Goal: Task Accomplishment & Management: Complete application form

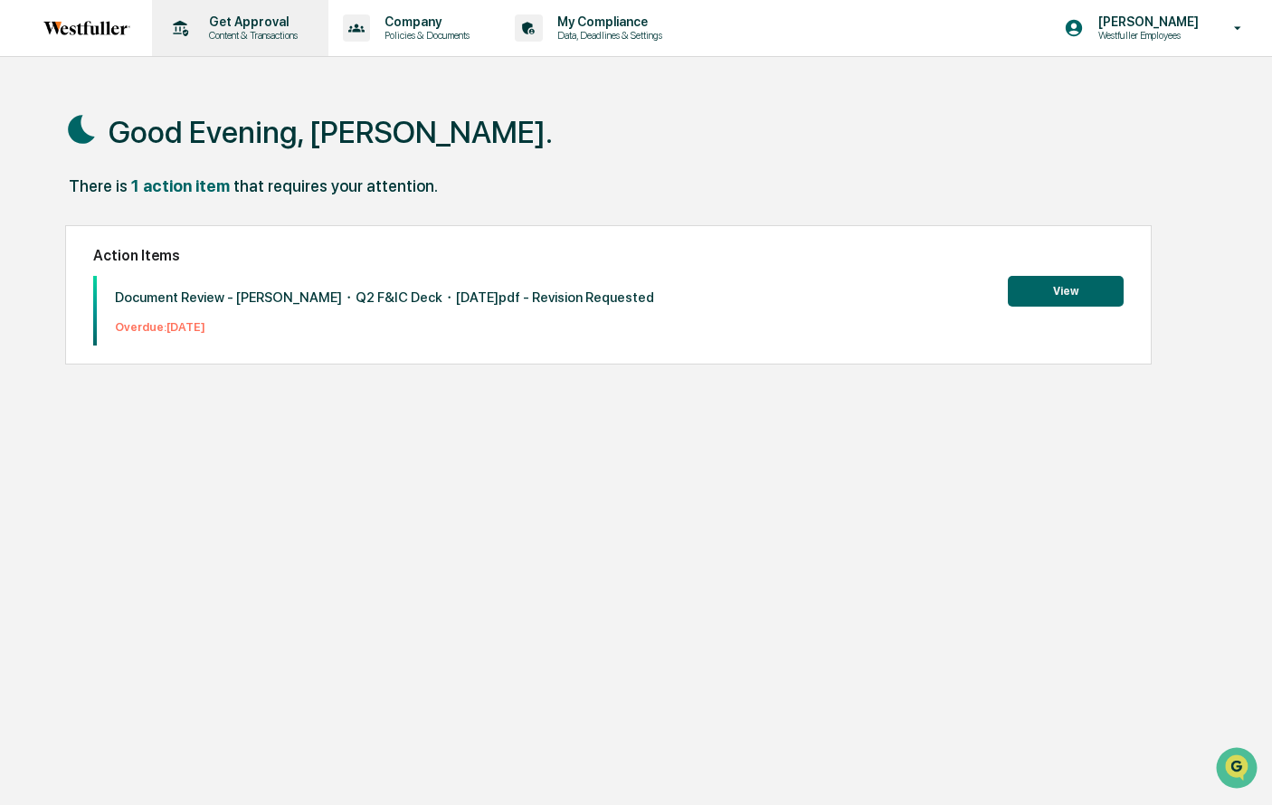
click at [234, 37] on p "Content & Transactions" at bounding box center [251, 35] width 112 height 13
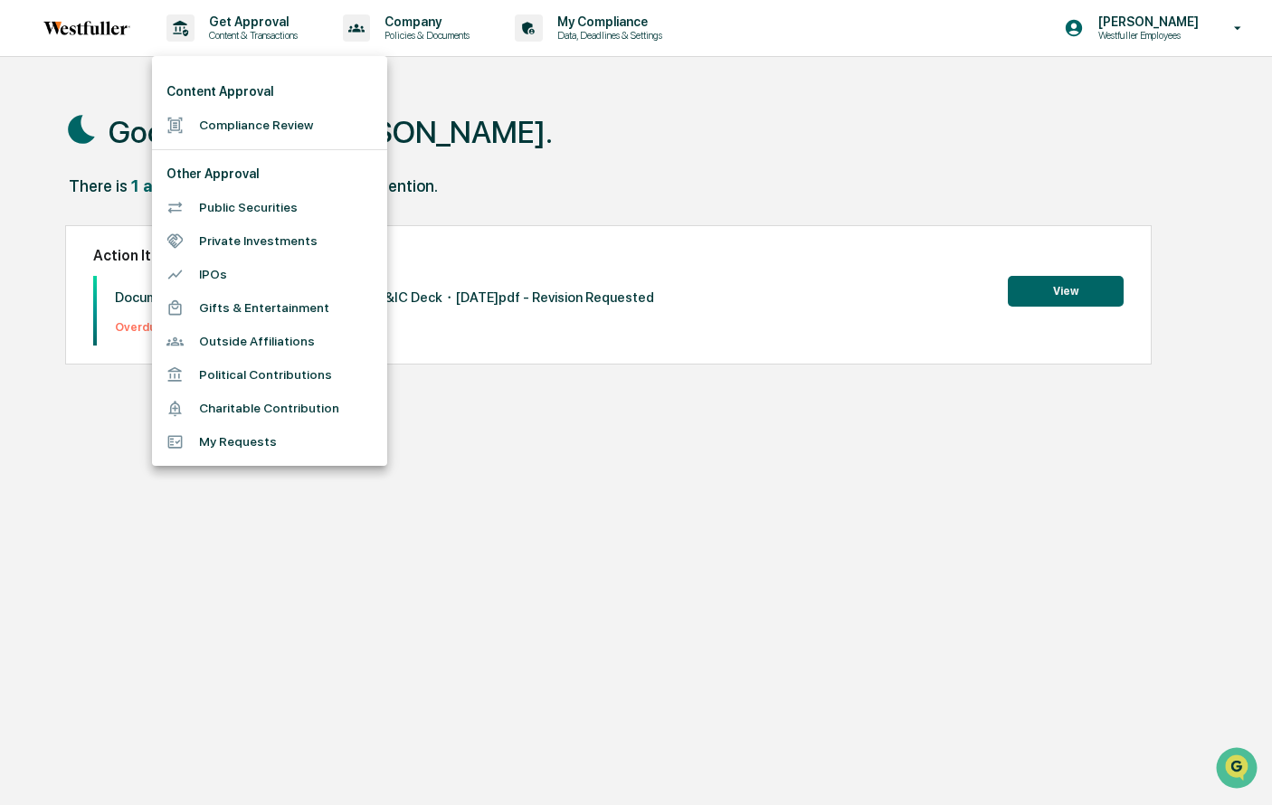
click at [285, 125] on li "Compliance Review" at bounding box center [269, 125] width 235 height 33
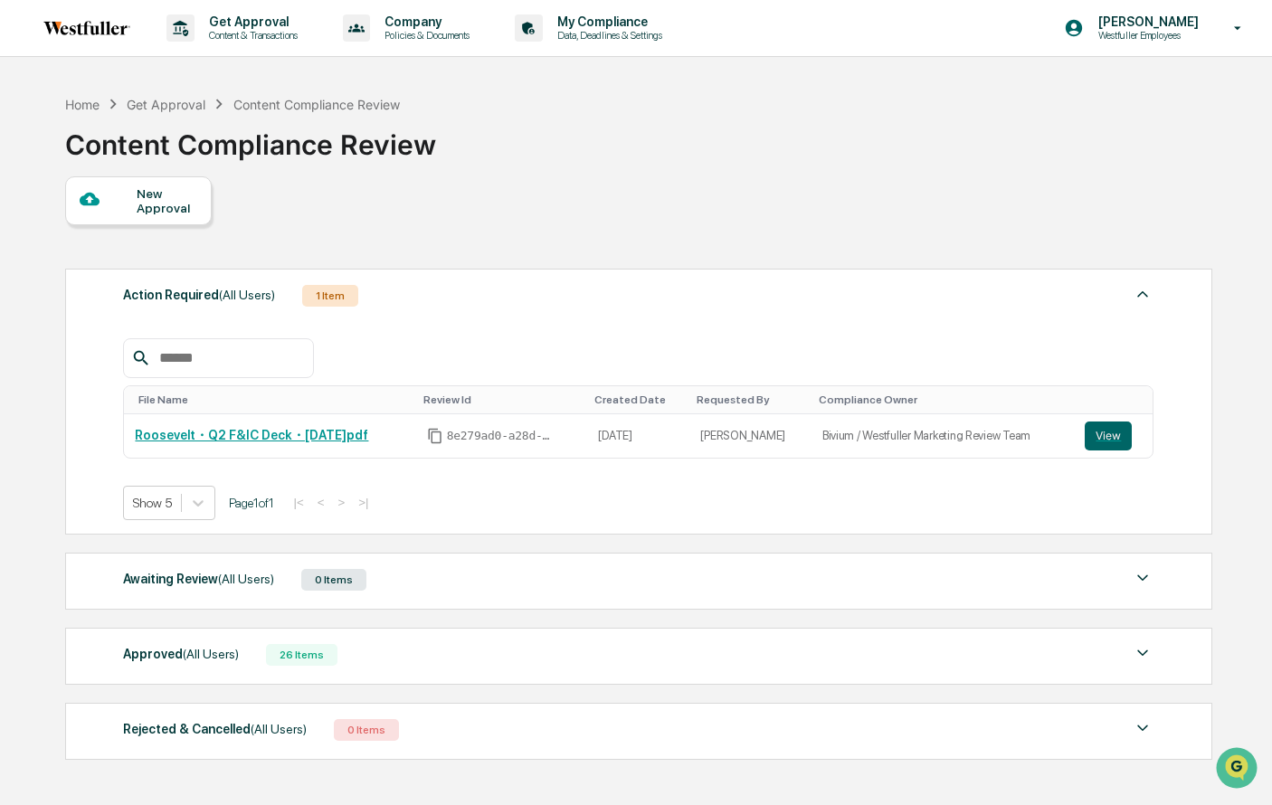
click at [190, 203] on div "New Approval" at bounding box center [167, 200] width 61 height 29
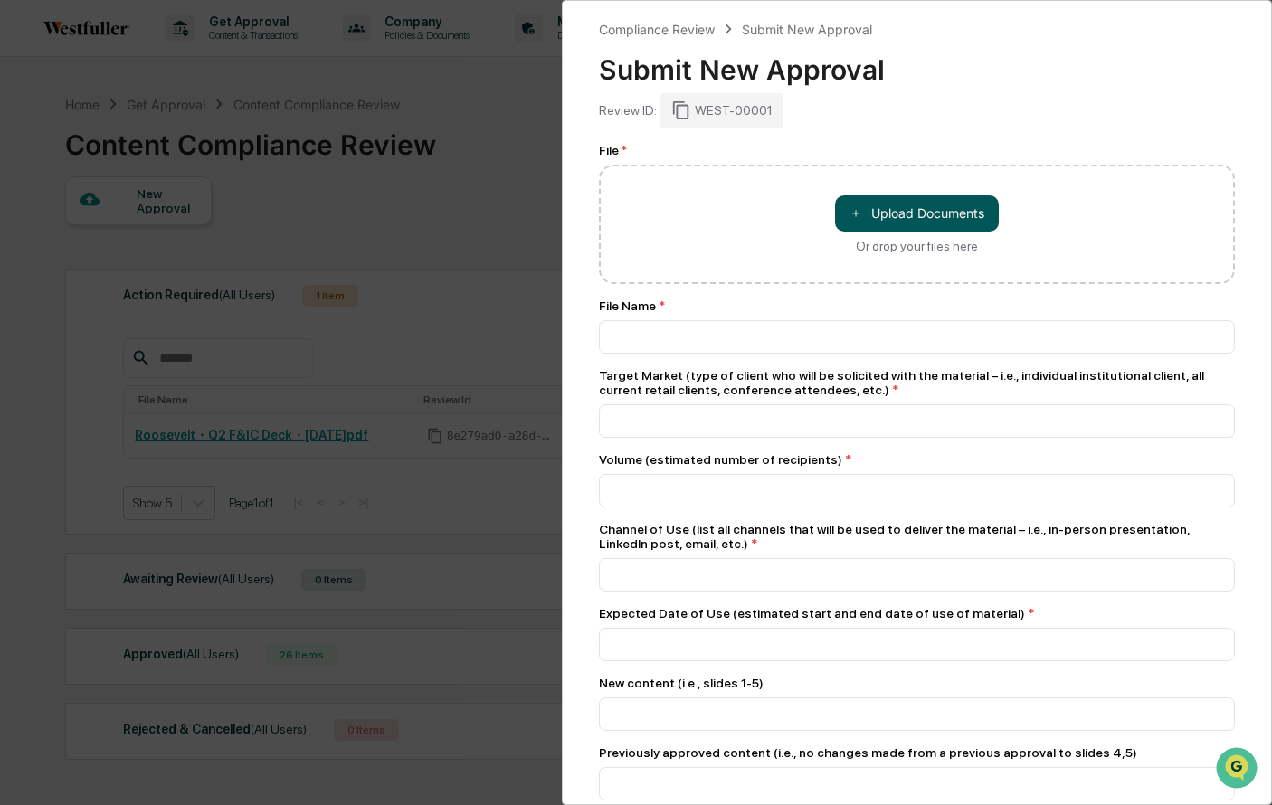
click at [910, 214] on button "＋ Upload Documents" at bounding box center [917, 213] width 164 height 36
type input "**********"
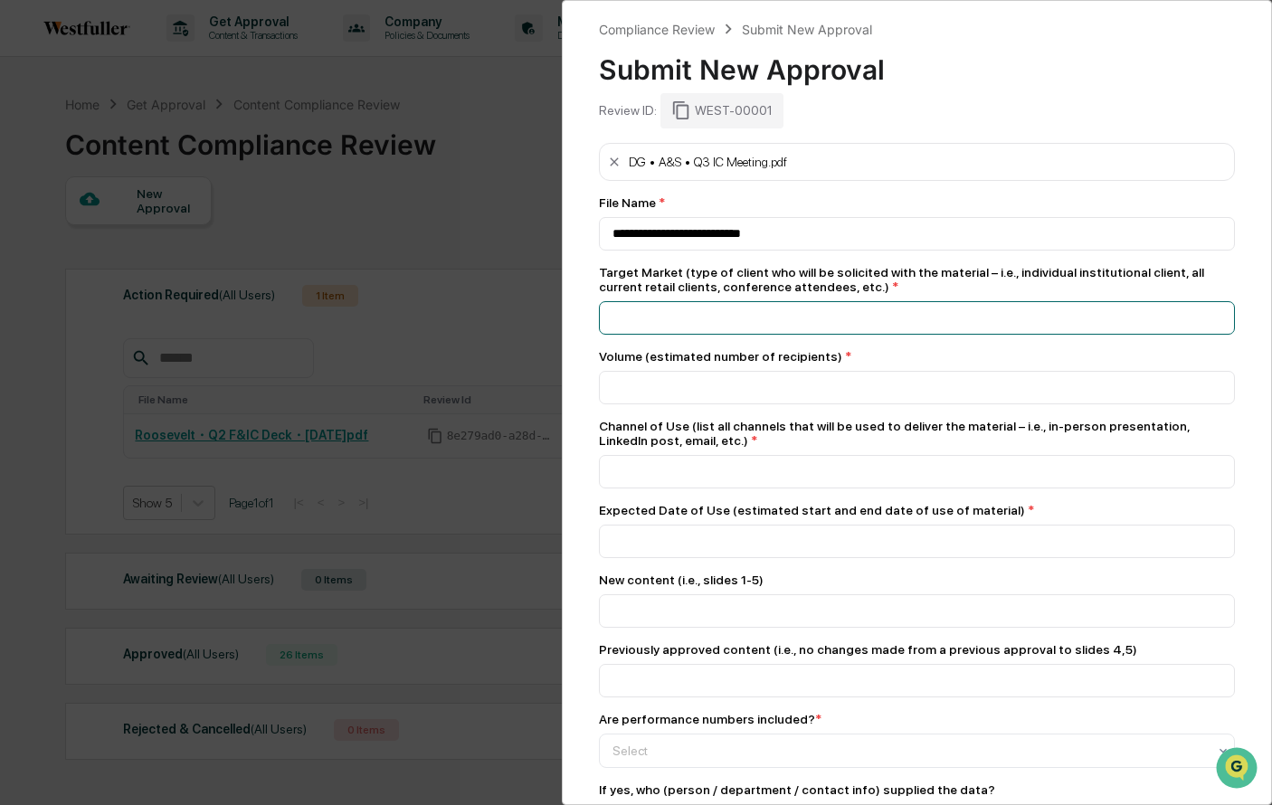
click at [948, 321] on input at bounding box center [917, 317] width 636 height 33
type input "**********"
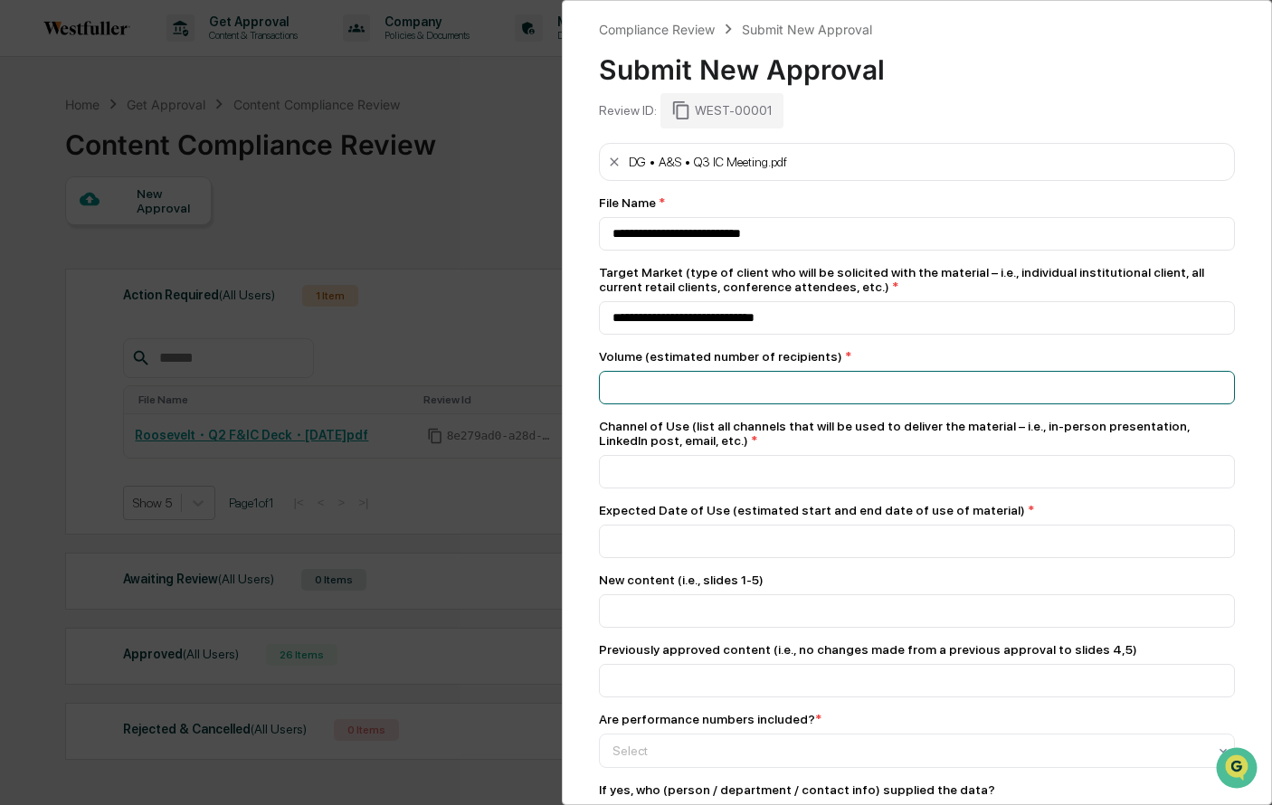
click at [894, 391] on input "number" at bounding box center [917, 387] width 636 height 33
type input "**"
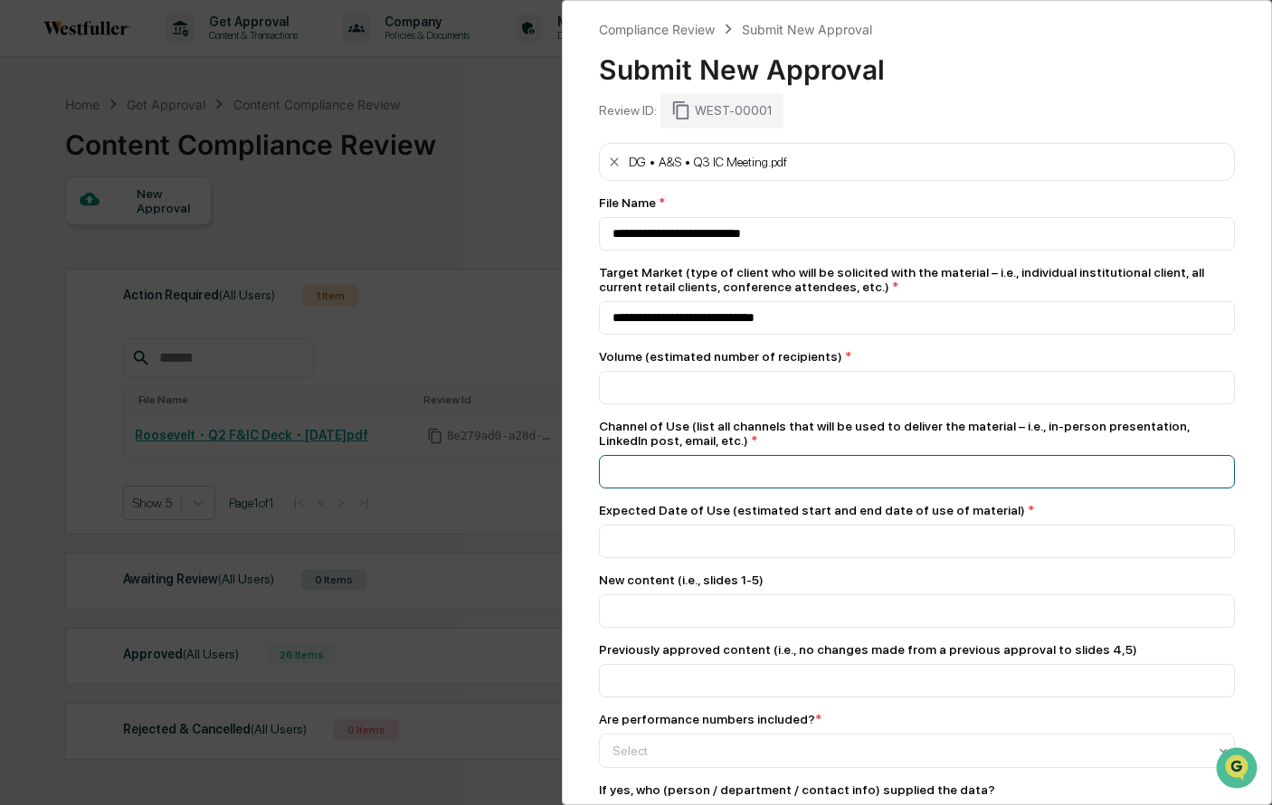
click at [857, 474] on input at bounding box center [917, 471] width 636 height 33
type input "**********"
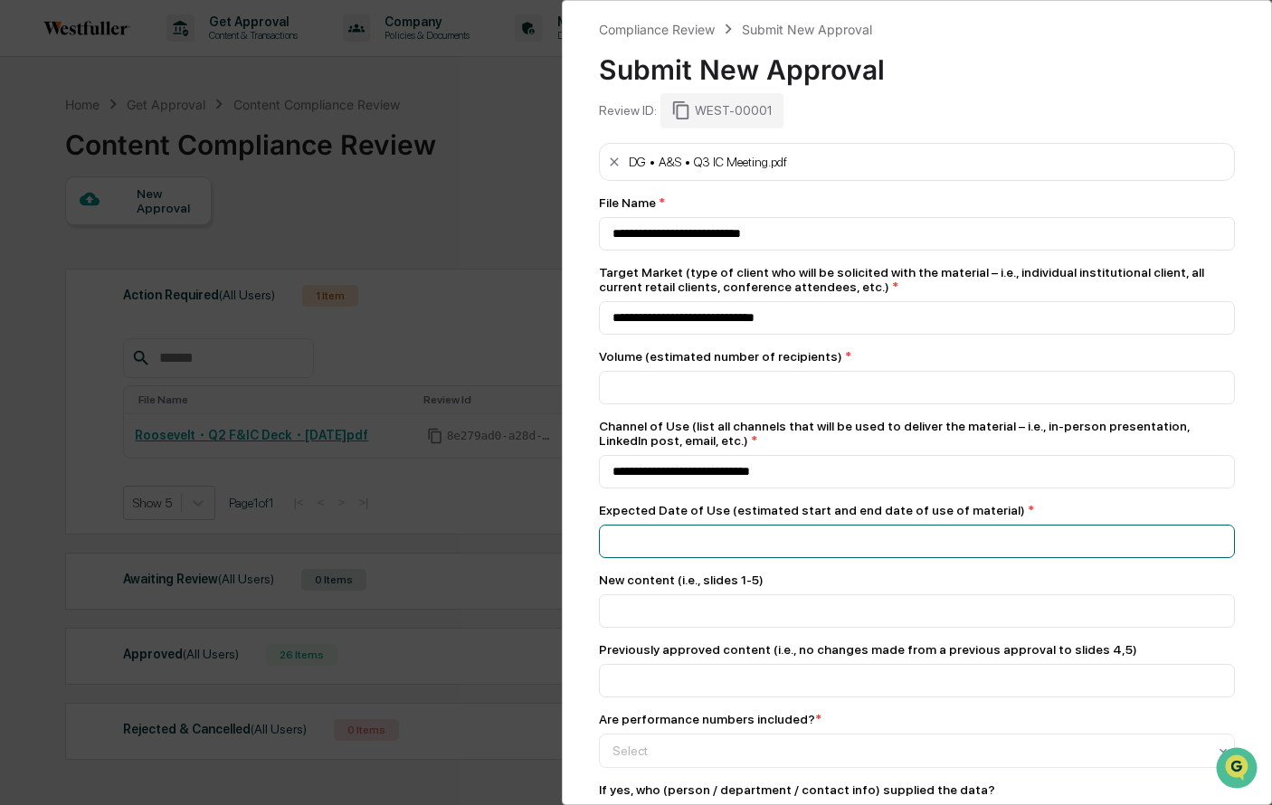
click at [809, 555] on input at bounding box center [917, 541] width 636 height 33
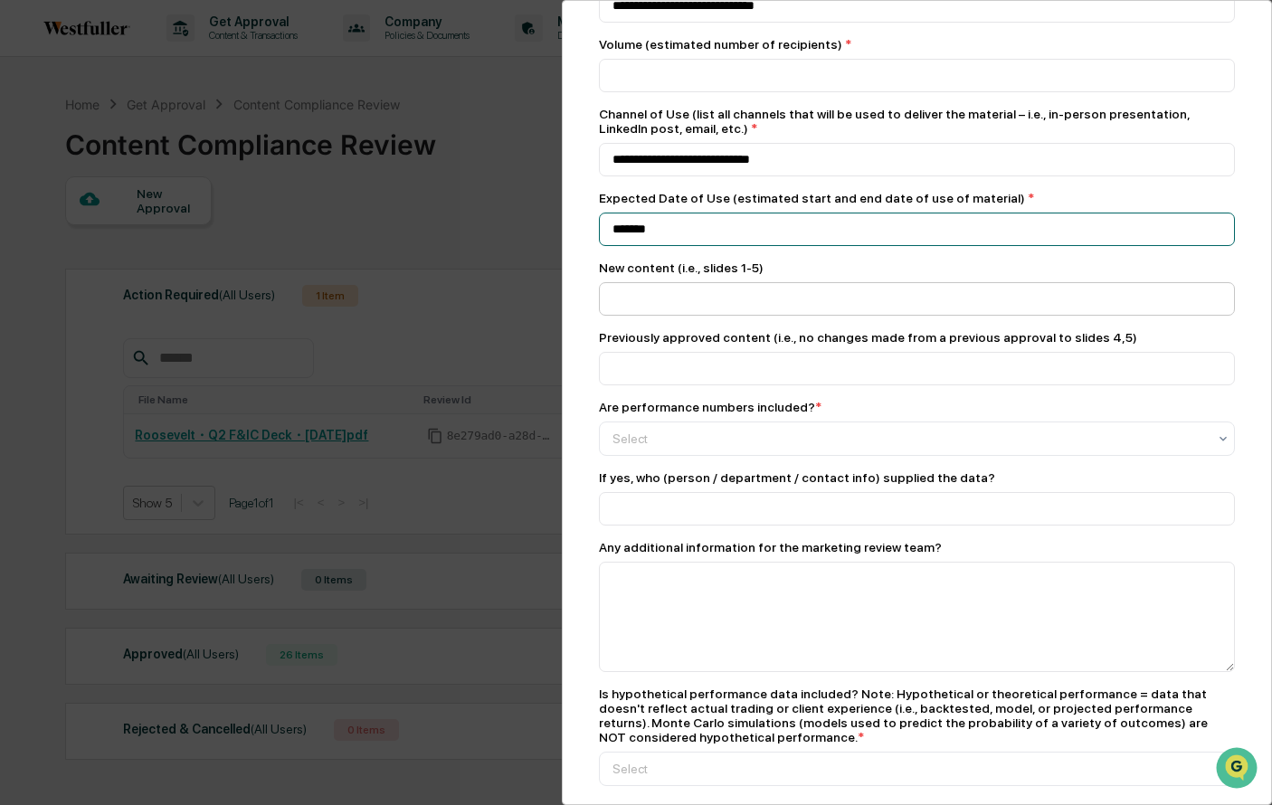
scroll to position [317, 0]
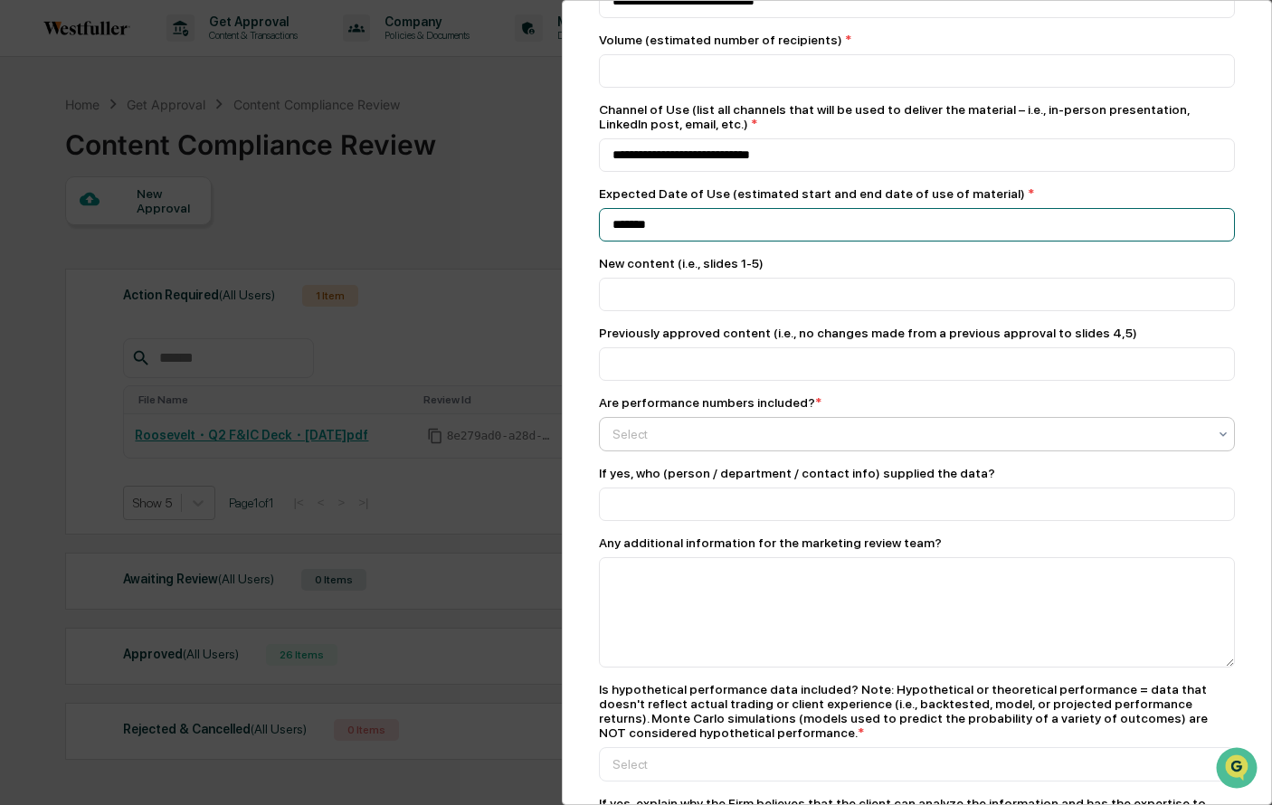
type input "*******"
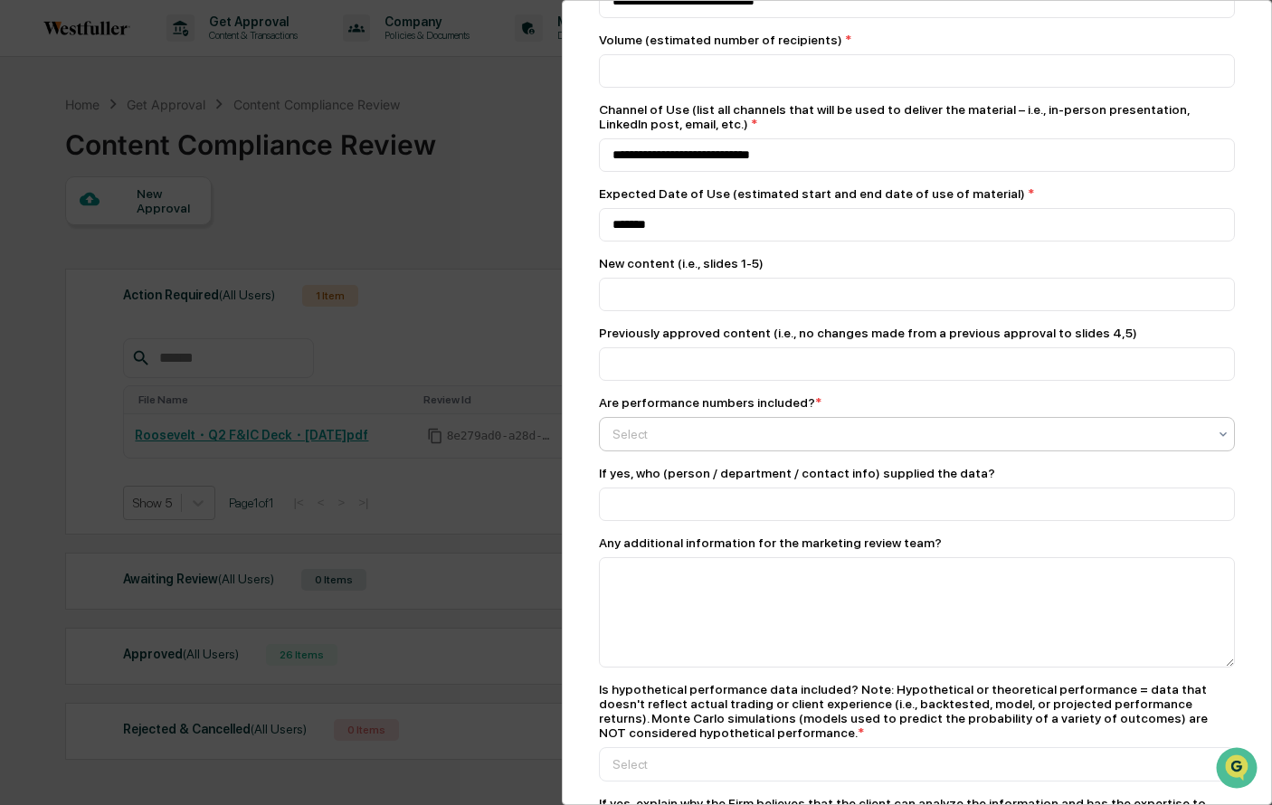
click at [909, 442] on div at bounding box center [909, 434] width 594 height 18
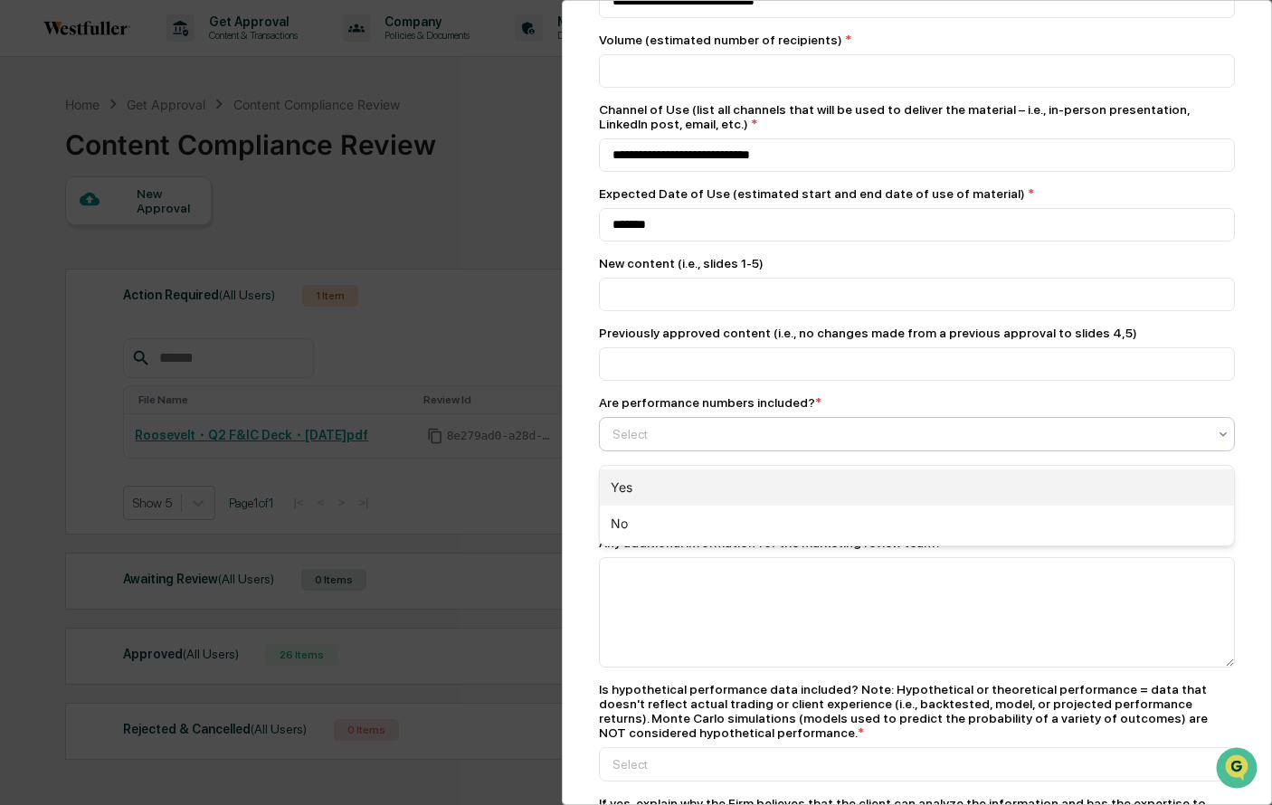
click at [888, 479] on div "Yes" at bounding box center [917, 488] width 634 height 36
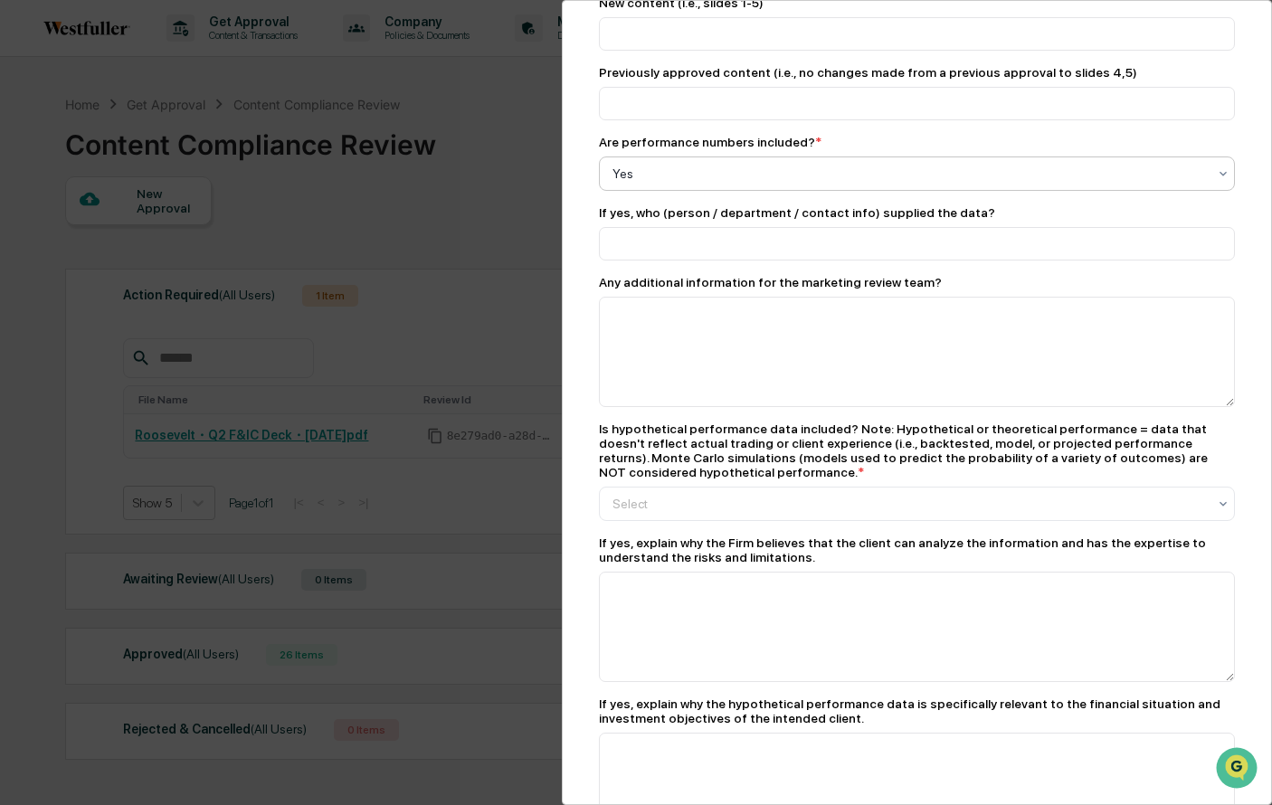
scroll to position [593, 0]
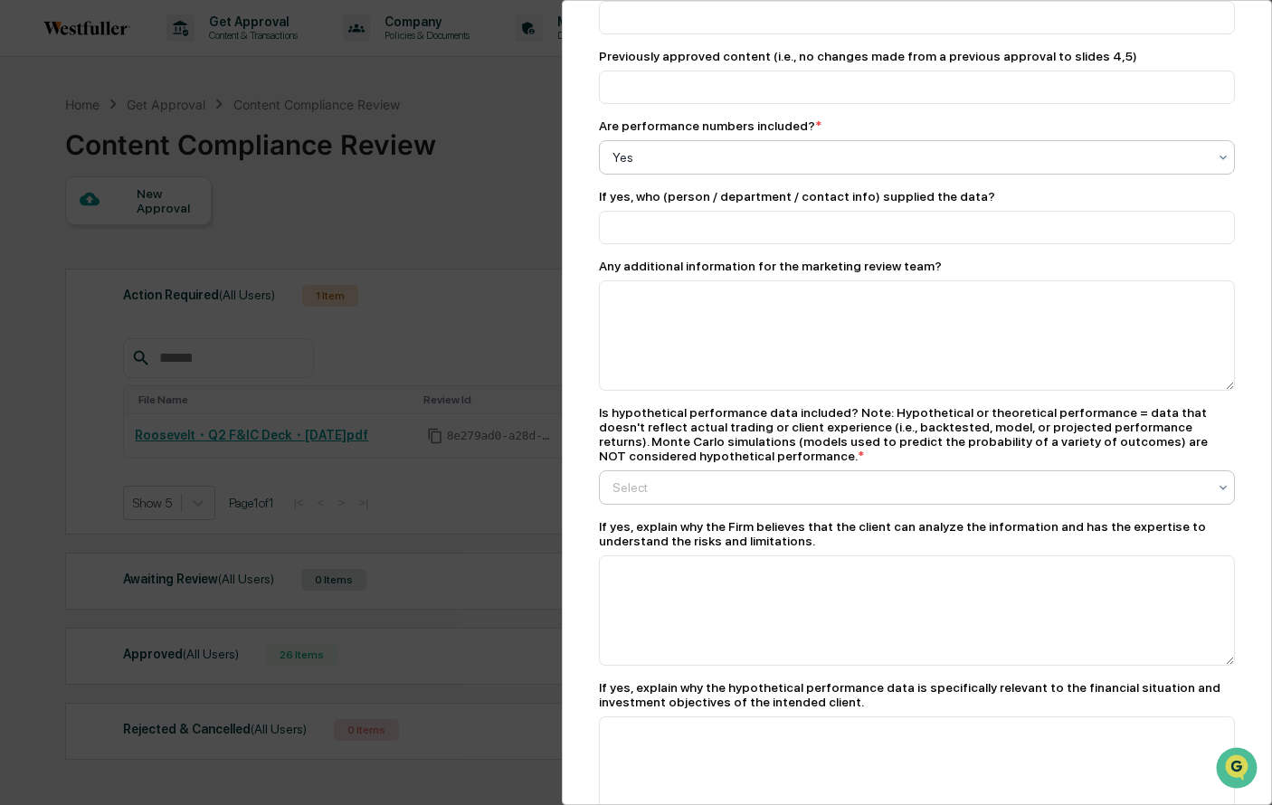
click at [882, 497] on div at bounding box center [909, 488] width 594 height 18
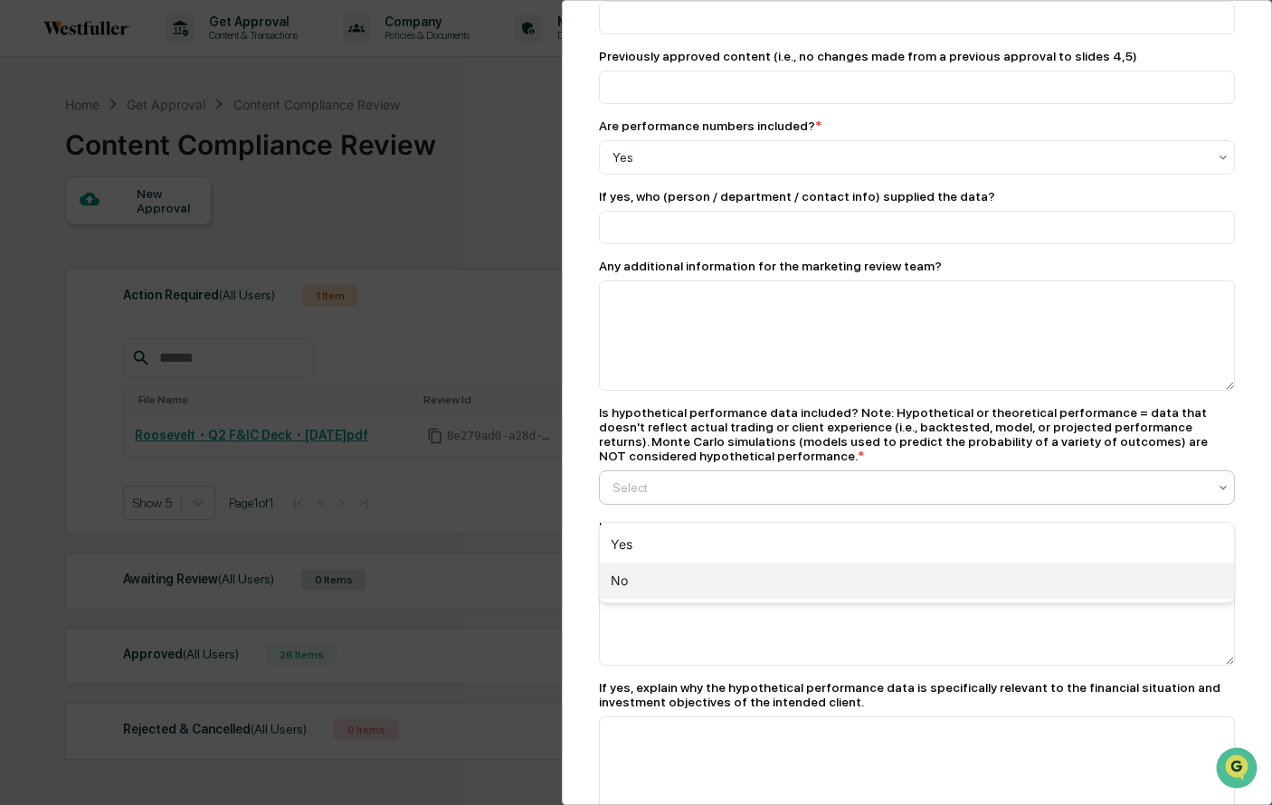
click at [849, 581] on div "No" at bounding box center [917, 581] width 634 height 36
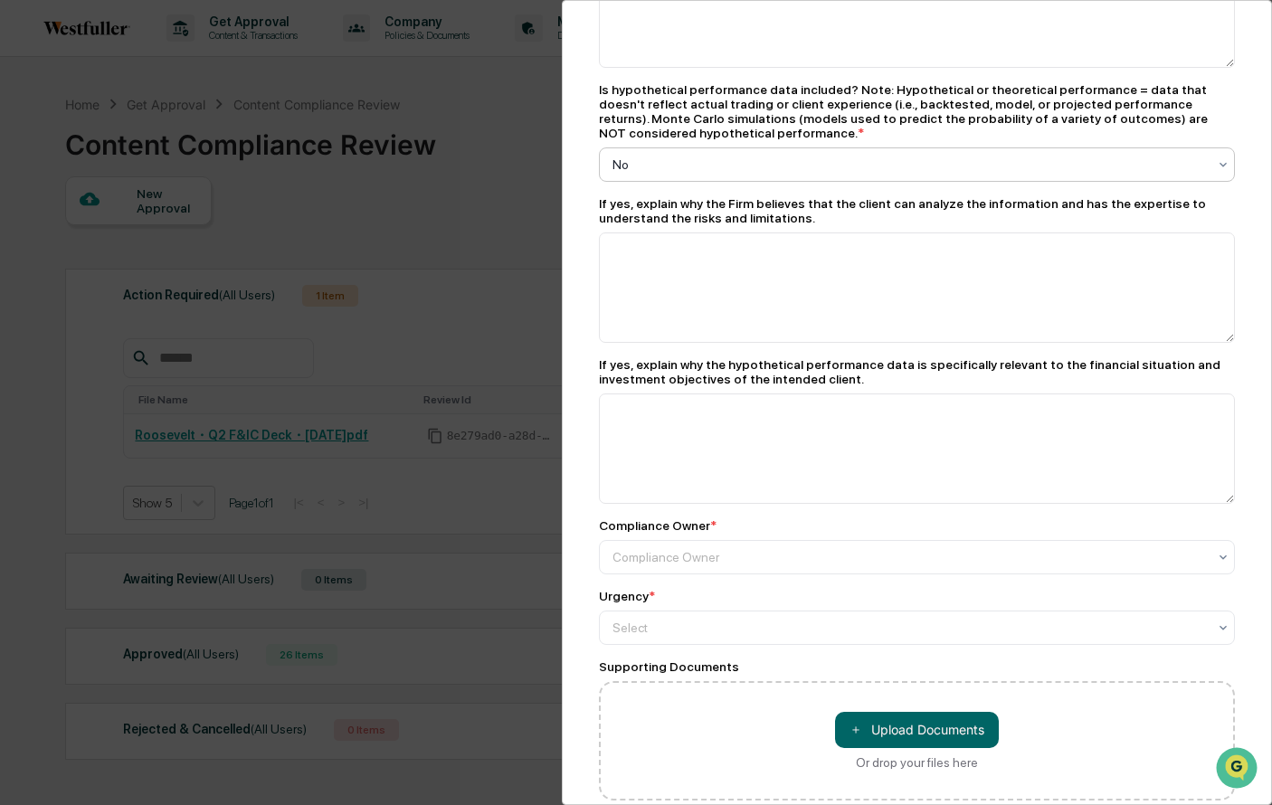
scroll to position [919, 0]
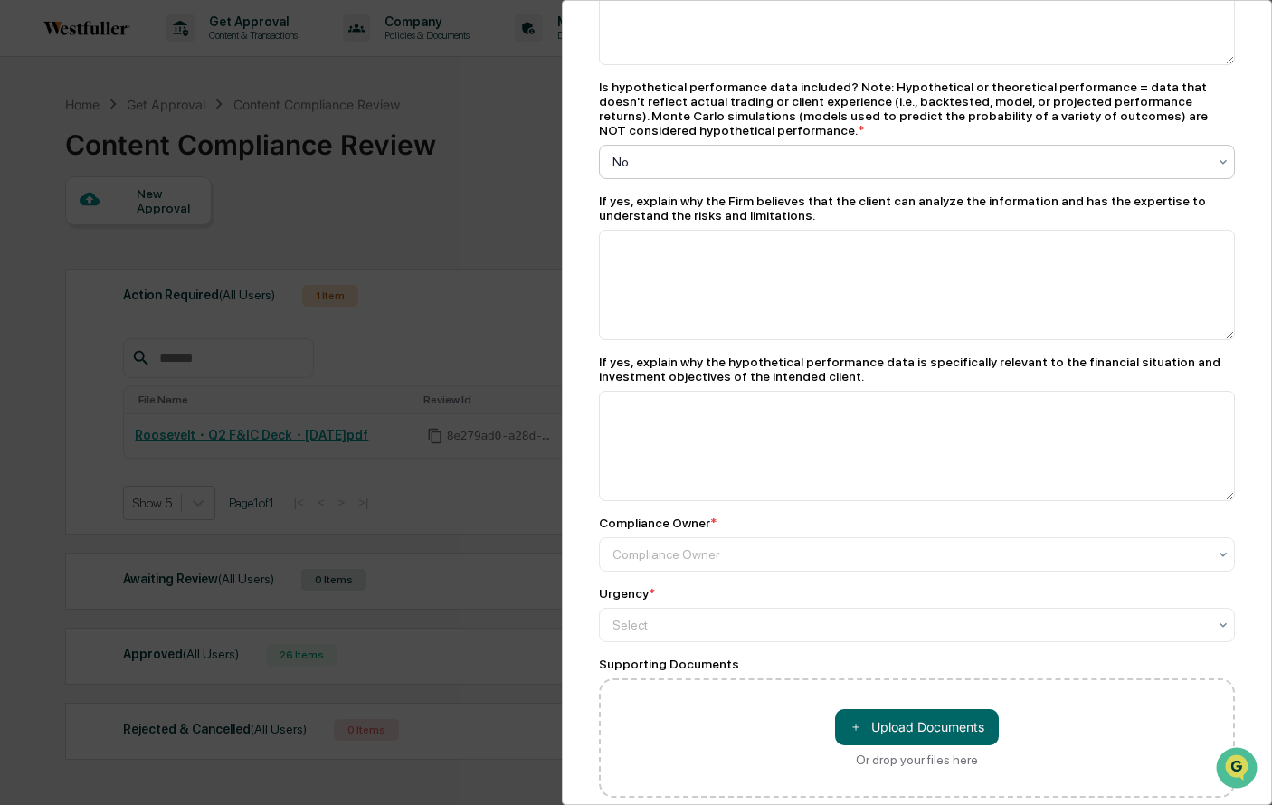
click at [849, 567] on div "Compliance Owner" at bounding box center [909, 554] width 612 height 25
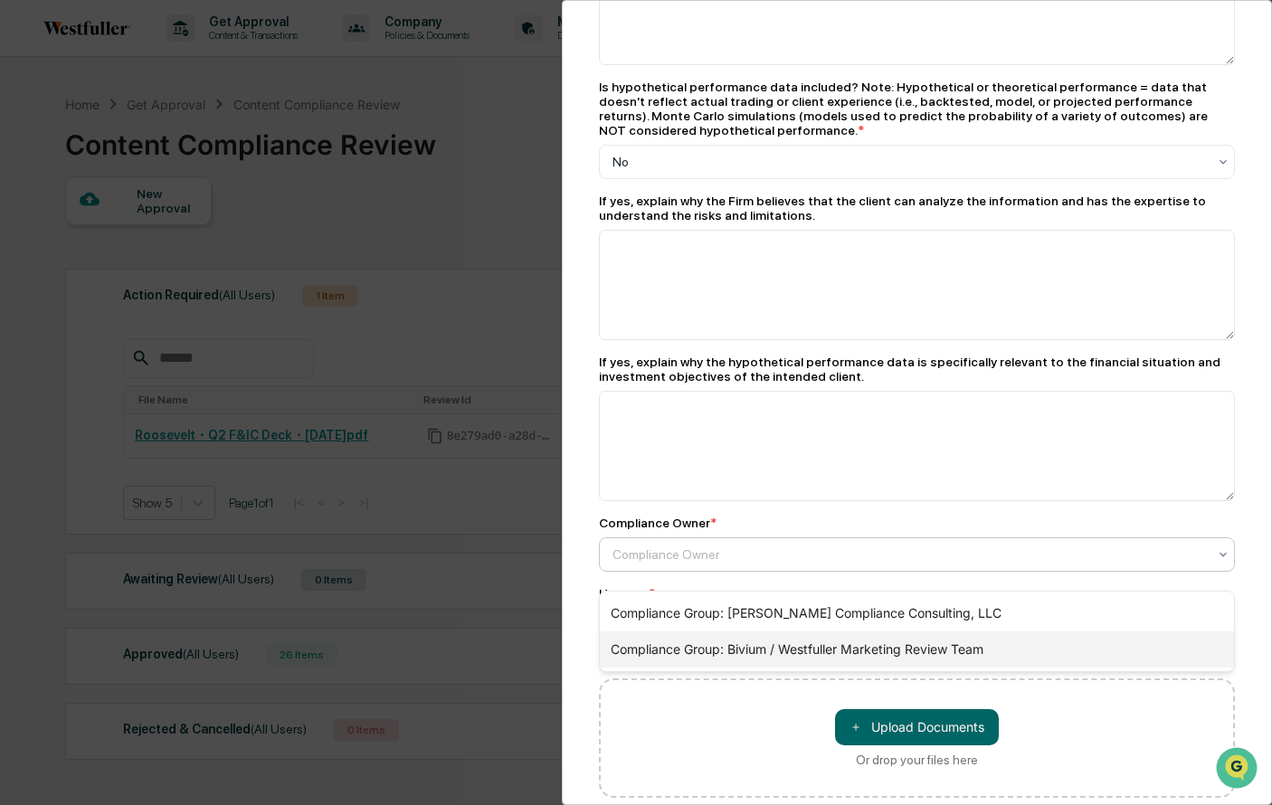
click at [834, 641] on div "Compliance Group: Bivium / Westfuller Marketing Review Team" at bounding box center [917, 649] width 634 height 36
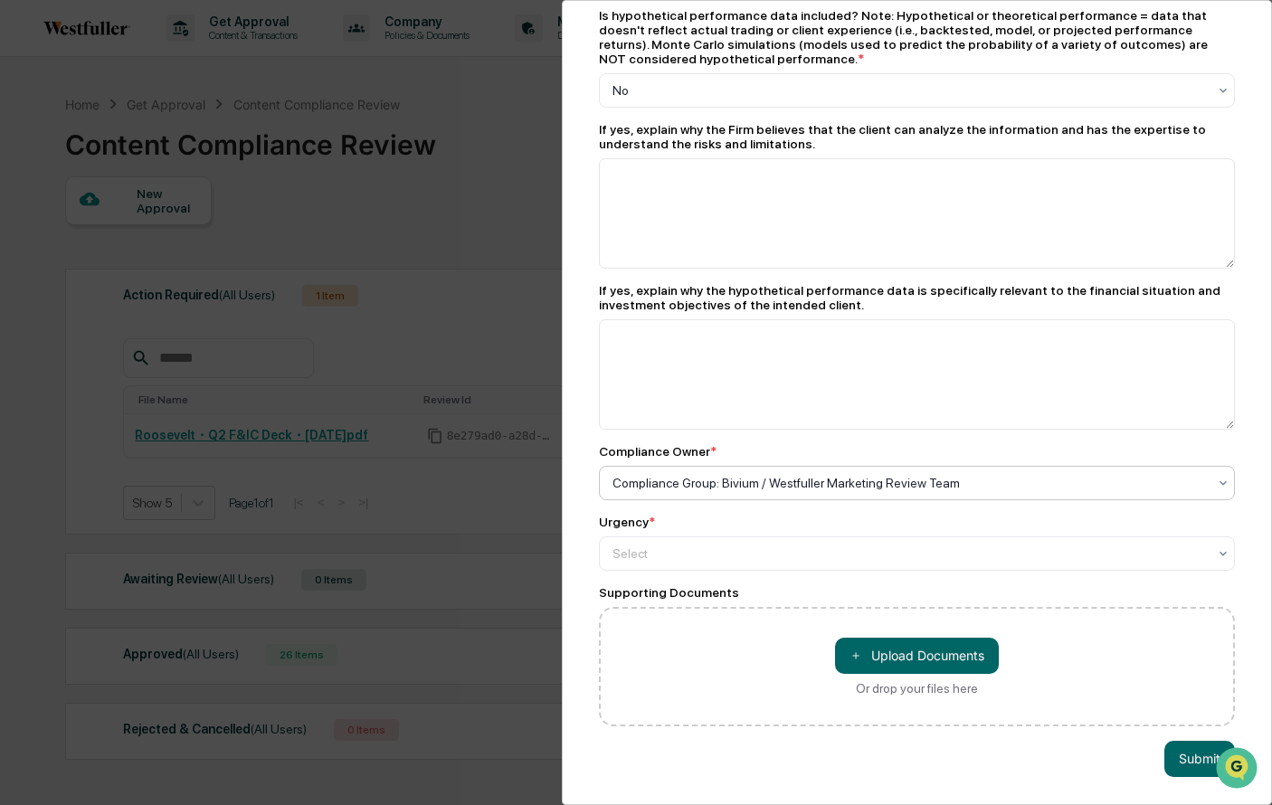
scroll to position [1007, 0]
click at [822, 555] on div at bounding box center [909, 554] width 594 height 18
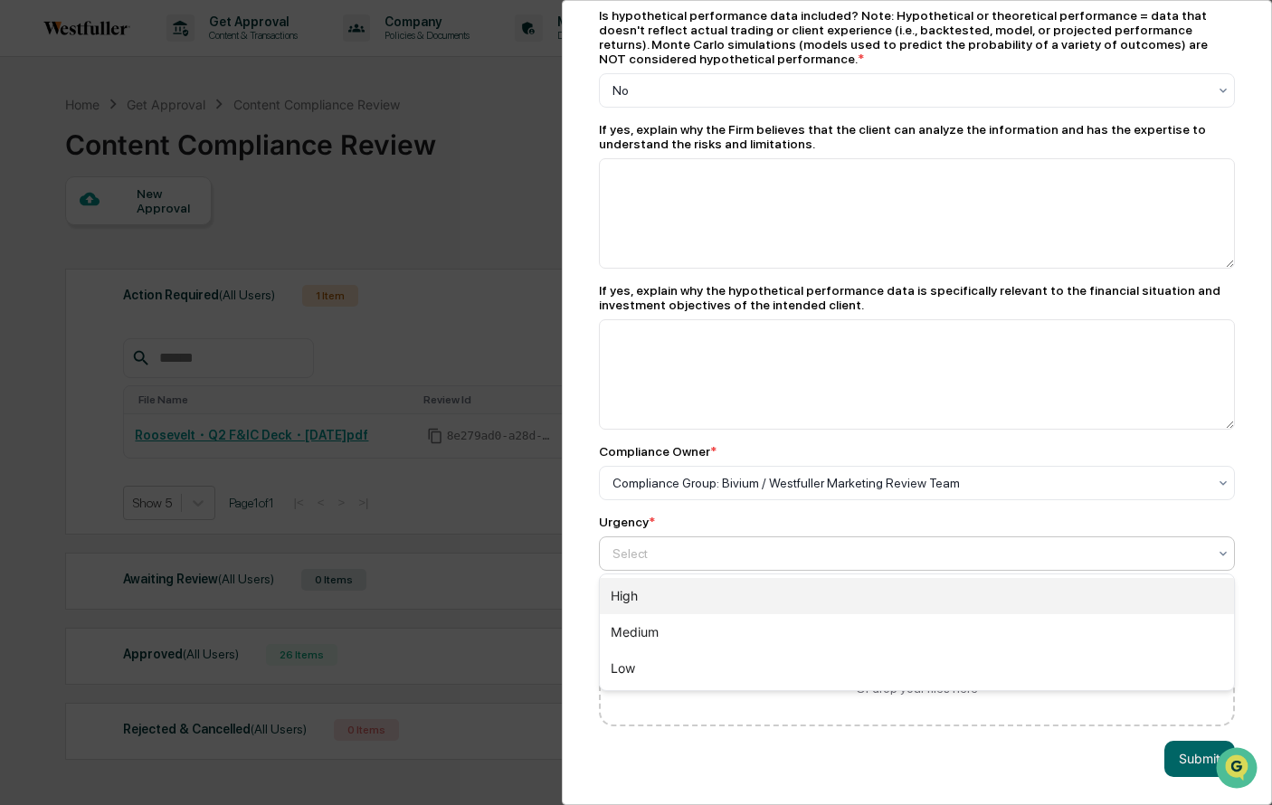
click at [800, 593] on div "High" at bounding box center [917, 596] width 634 height 36
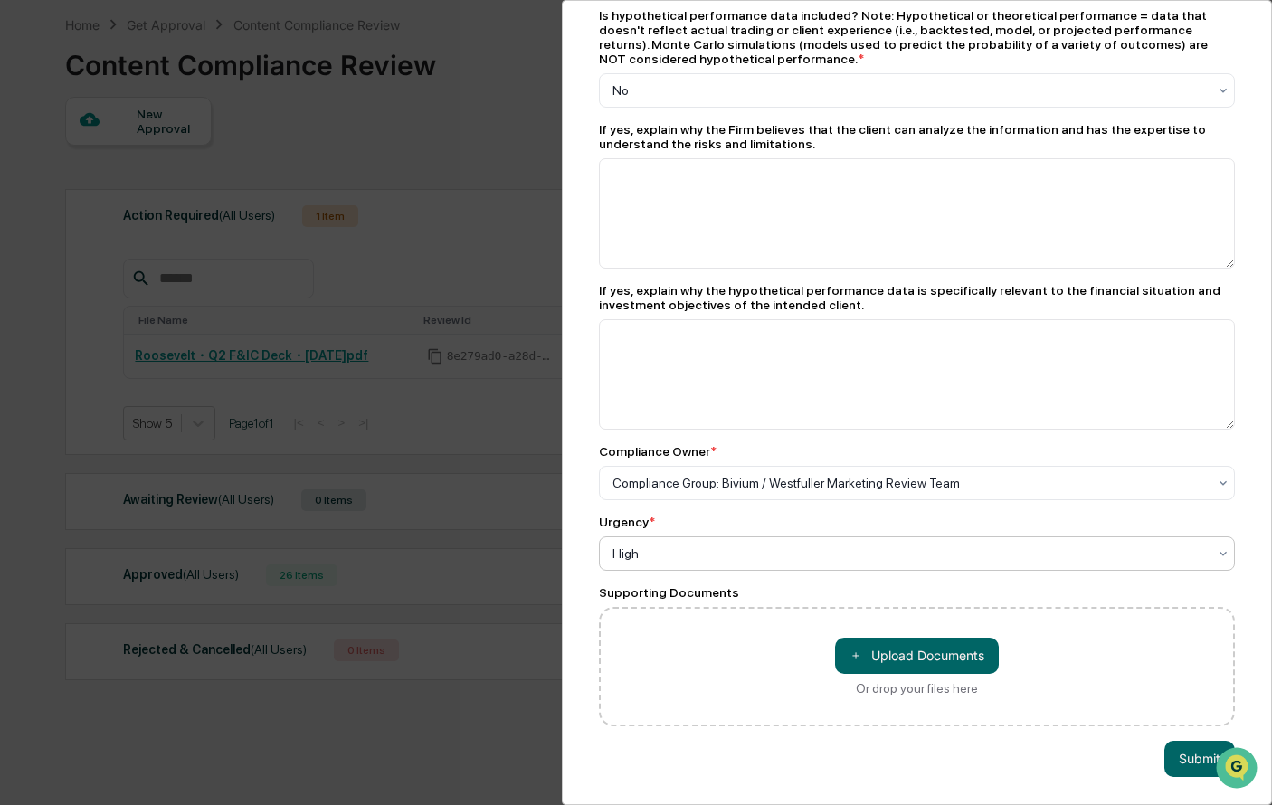
scroll to position [86, 0]
click at [1183, 760] on button "Submit" at bounding box center [1199, 759] width 71 height 36
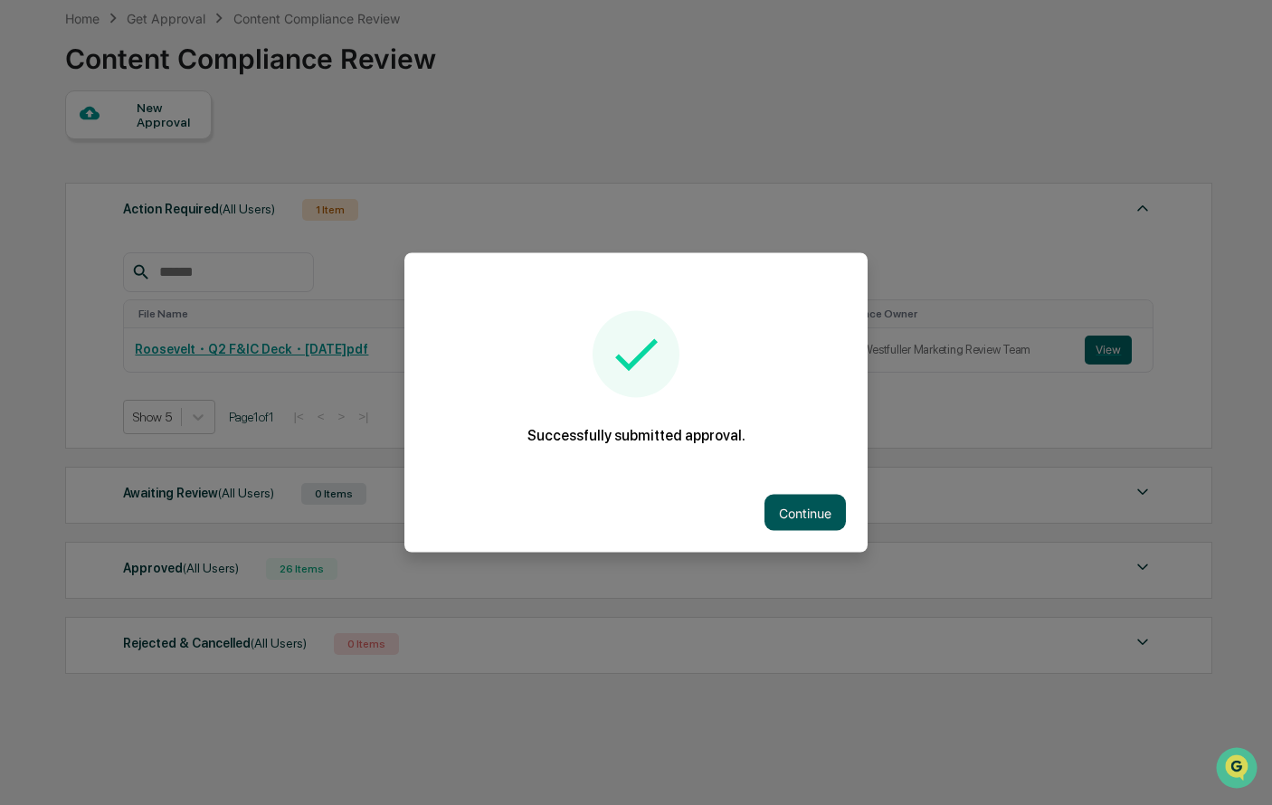
click at [806, 514] on button "Continue" at bounding box center [804, 513] width 81 height 36
